Goal: Use online tool/utility: Utilize a website feature to perform a specific function

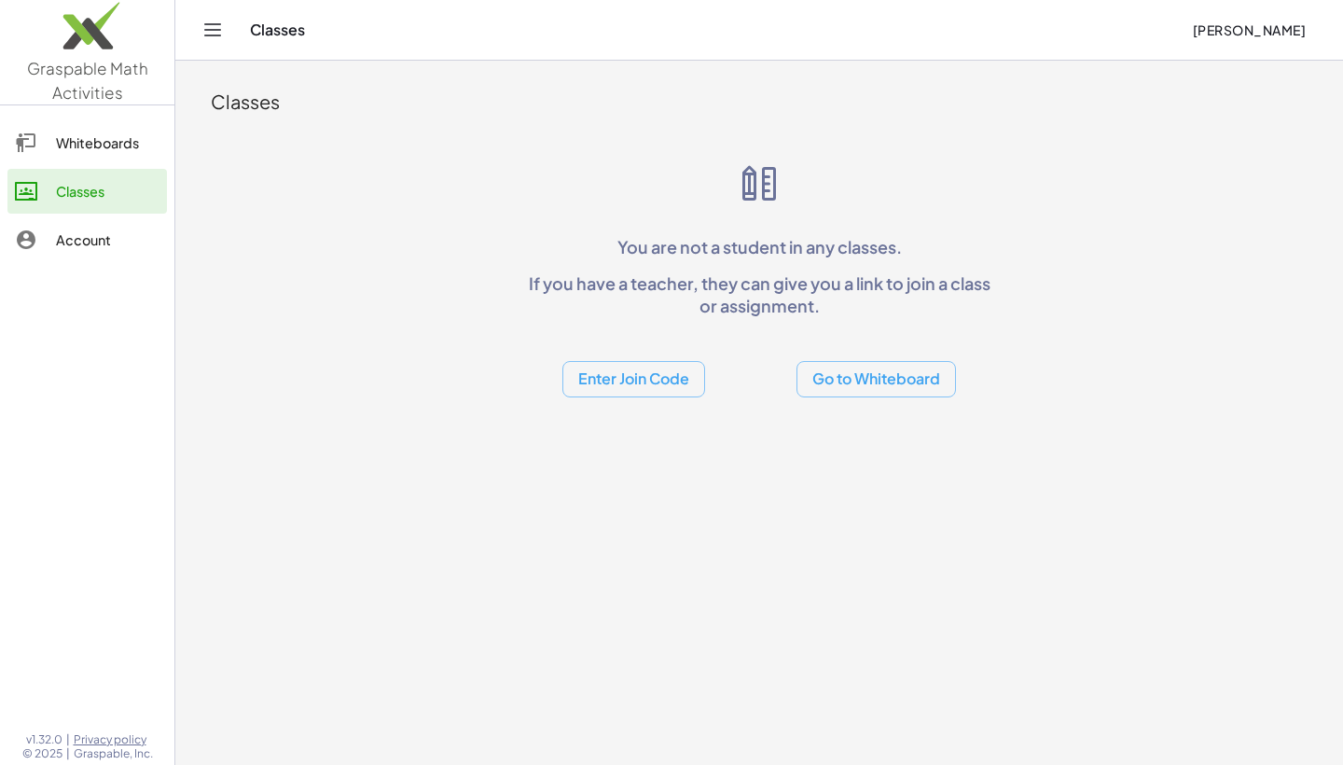
click at [813, 387] on button "Go to Whiteboard" at bounding box center [875, 379] width 159 height 36
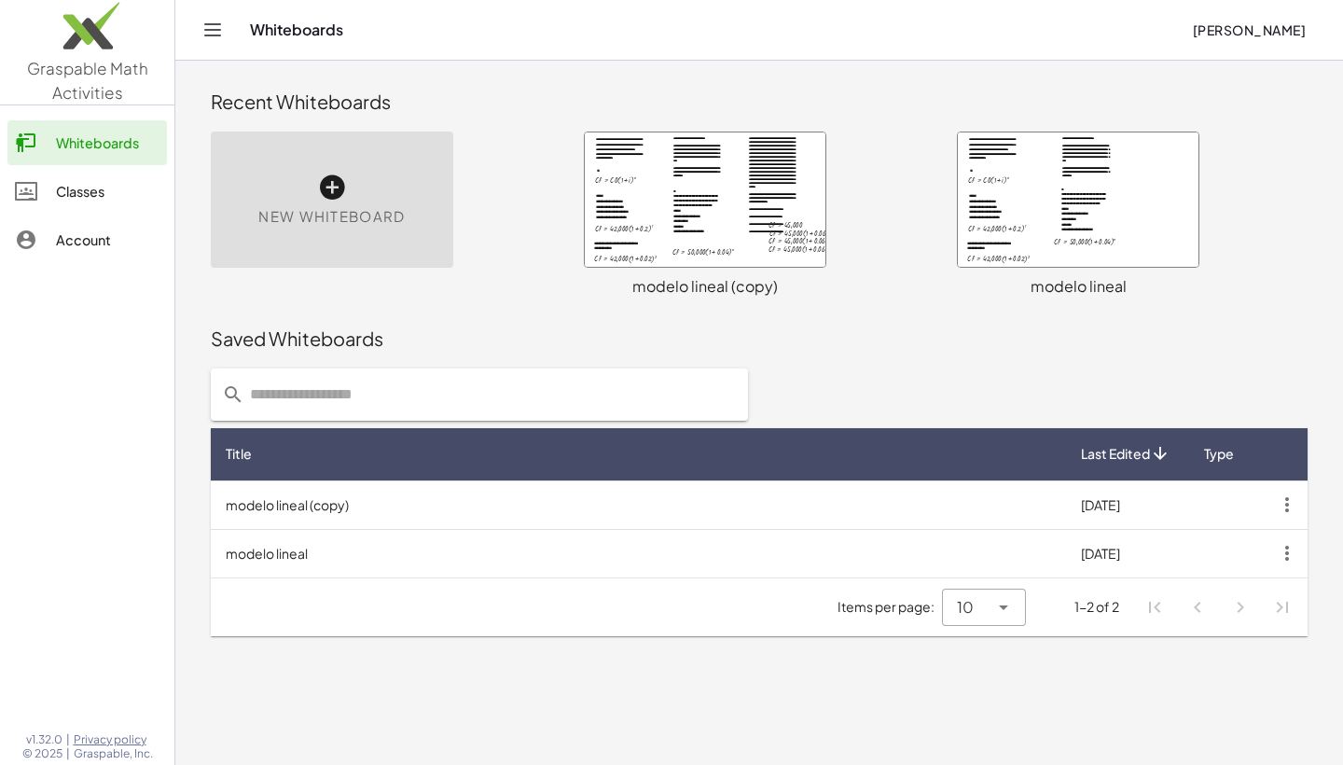
click at [642, 214] on div at bounding box center [705, 199] width 241 height 134
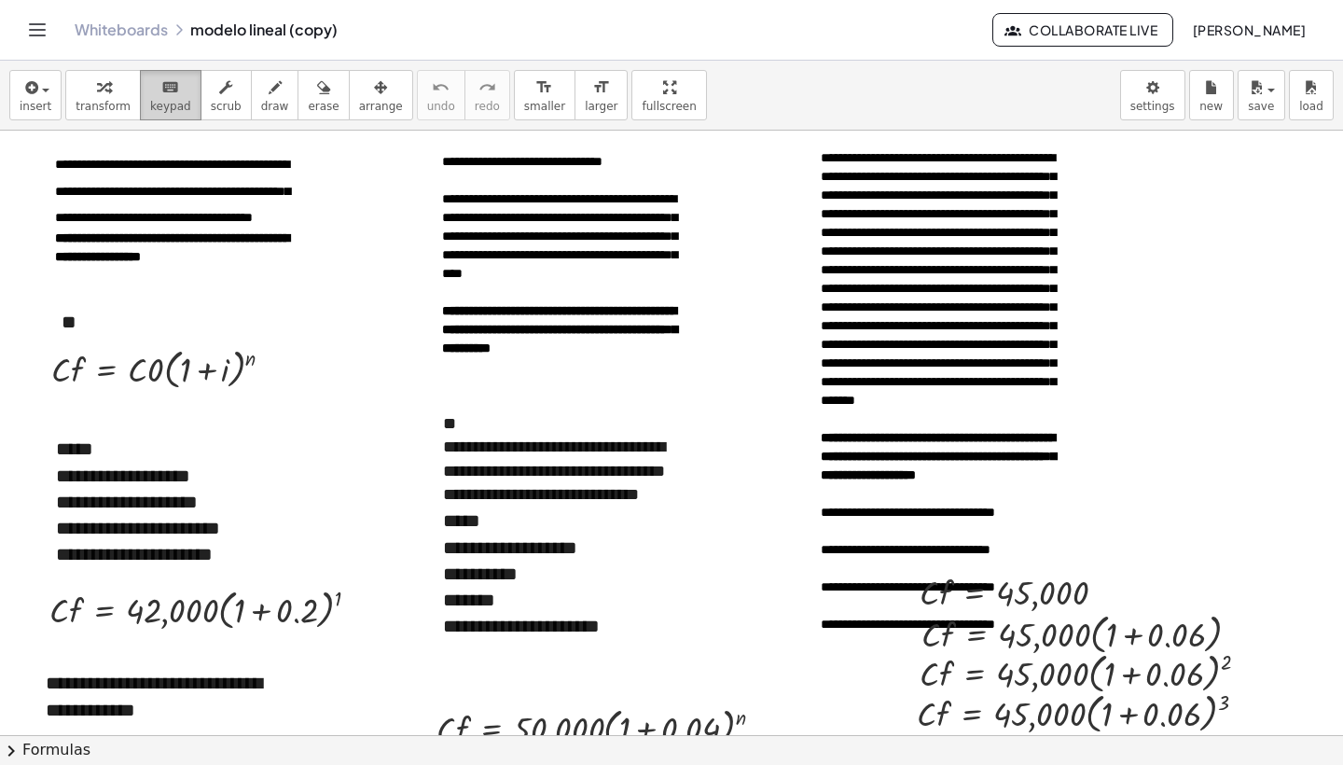
click at [184, 110] on button "keyboard keypad" at bounding box center [171, 95] width 62 height 50
click at [279, 95] on button "draw" at bounding box center [275, 95] width 48 height 50
click at [345, 346] on div at bounding box center [671, 735] width 1343 height 1208
click at [172, 100] on span "keypad" at bounding box center [170, 106] width 41 height 13
click at [366, 390] on div at bounding box center [671, 735] width 1343 height 1208
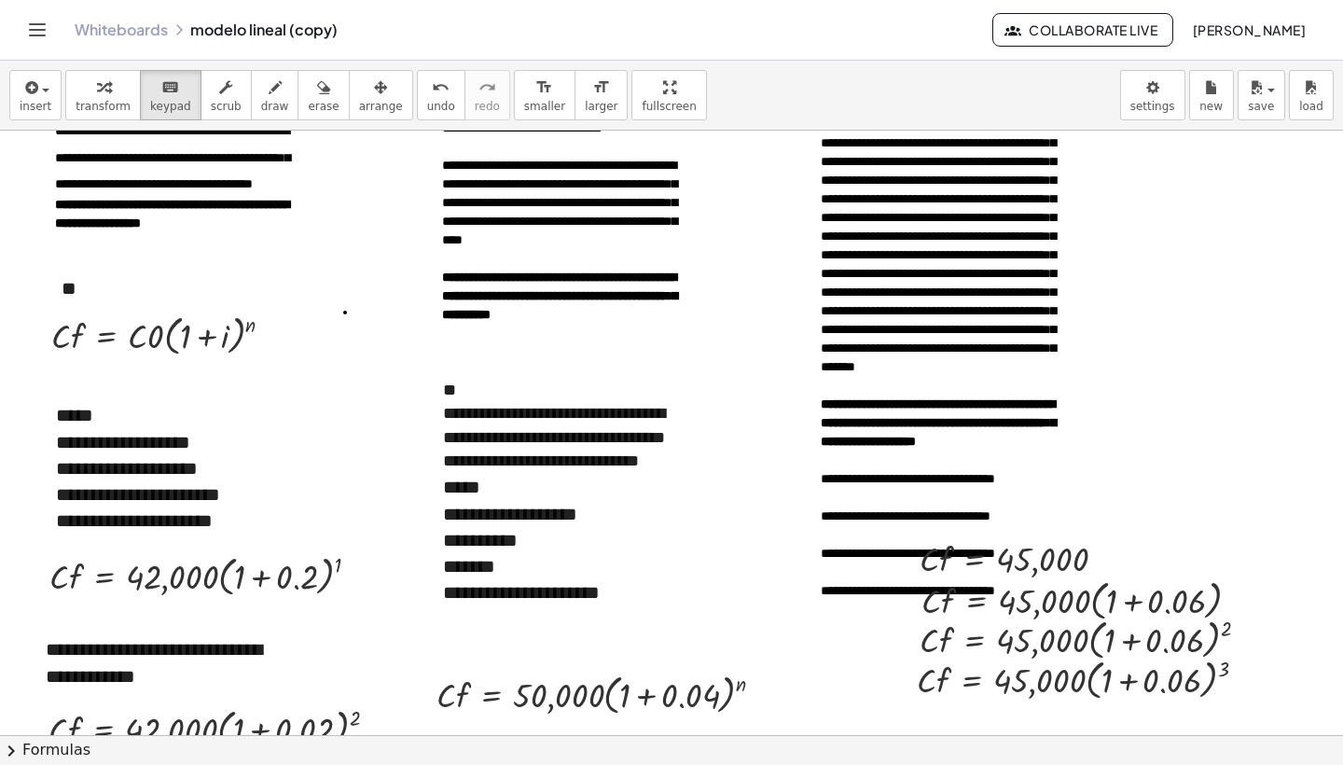
scroll to position [34, 0]
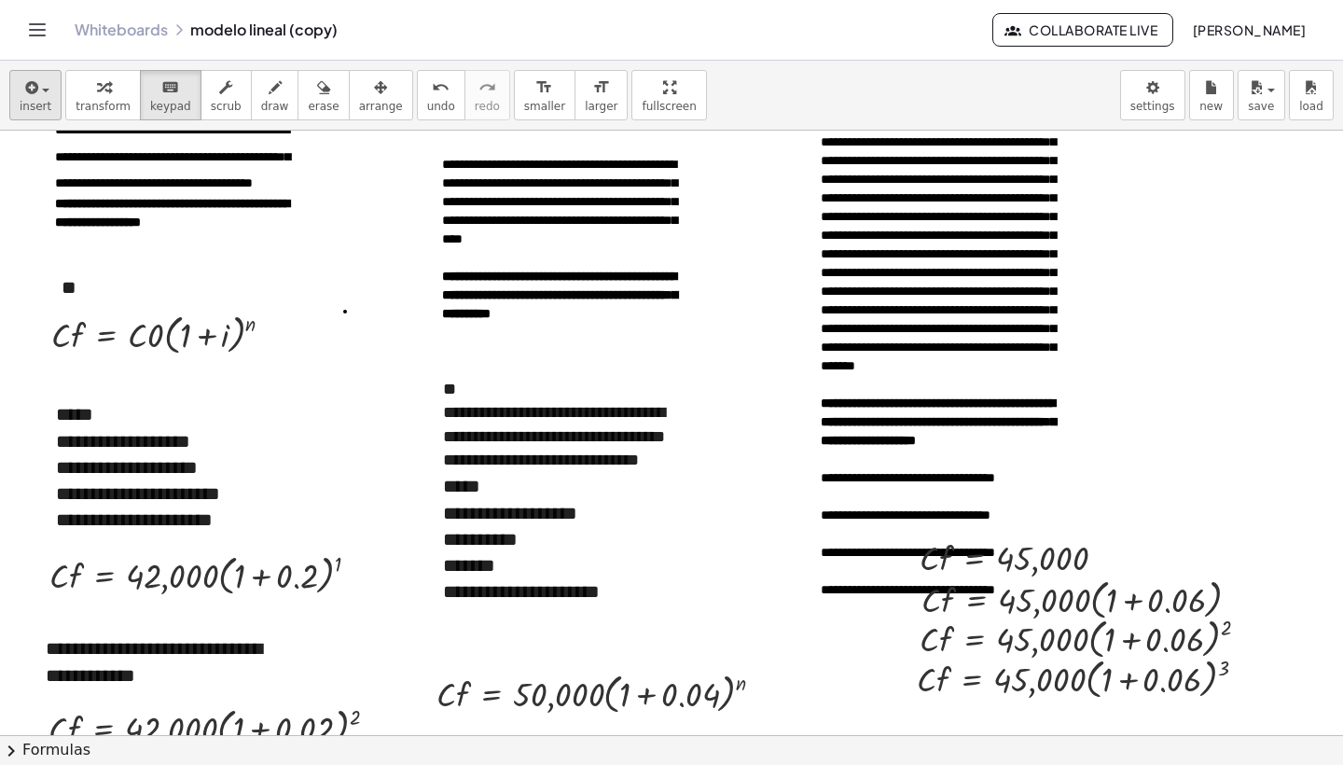
click at [37, 112] on span "insert" at bounding box center [36, 106] width 32 height 13
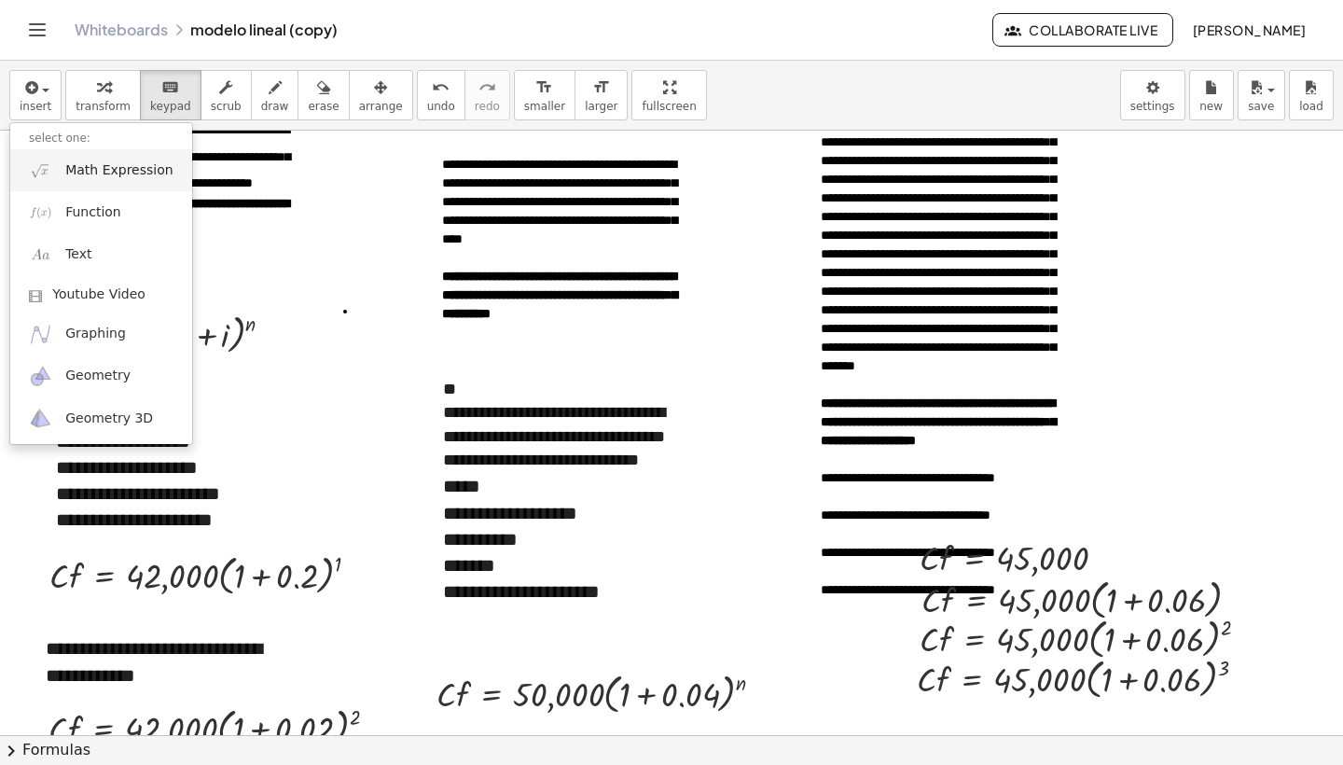
click at [99, 171] on span "Math Expression" at bounding box center [118, 170] width 107 height 19
